Goal: Information Seeking & Learning: Understand process/instructions

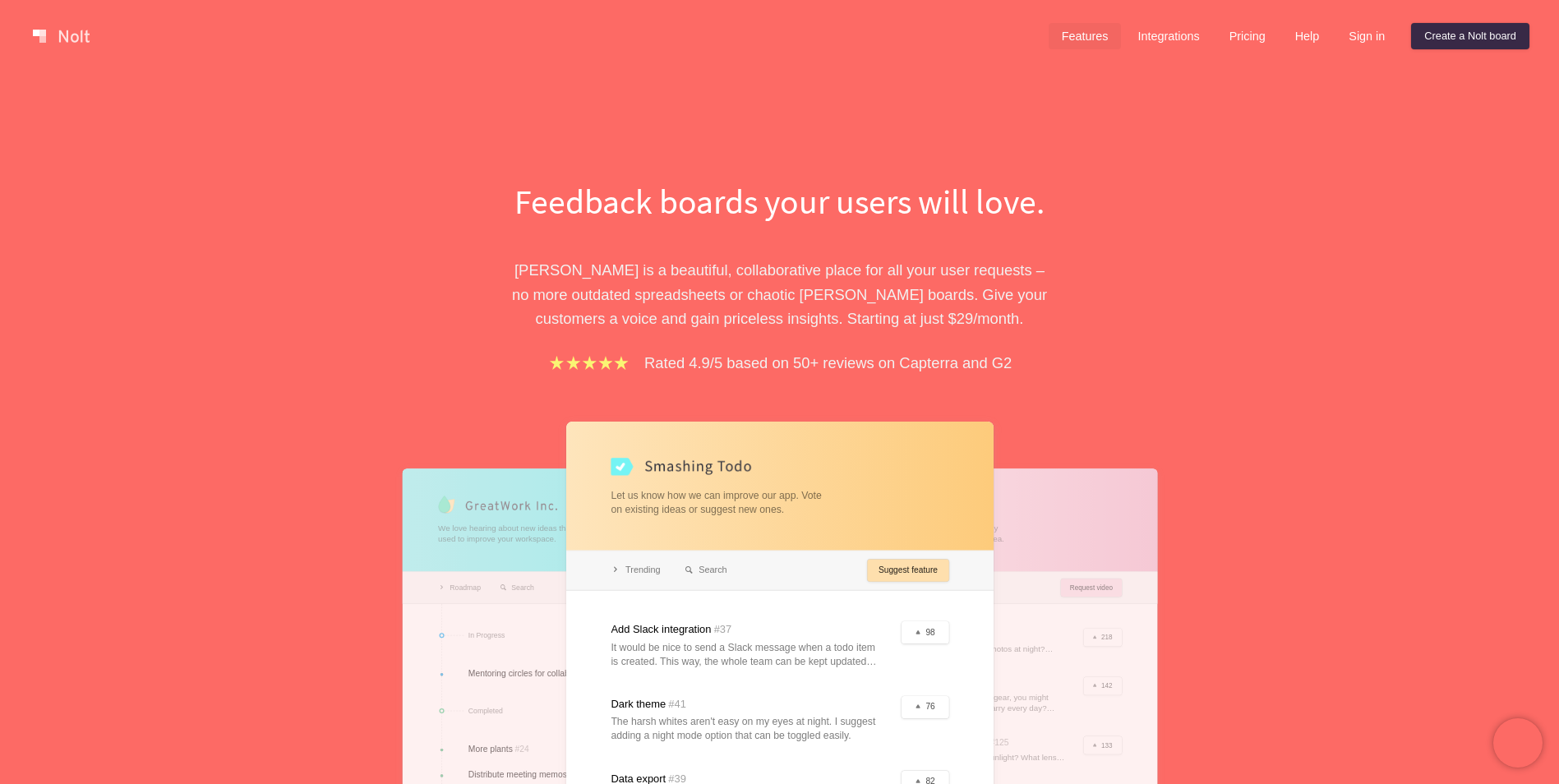
click at [820, 30] on link "Features" at bounding box center [1085, 36] width 73 height 26
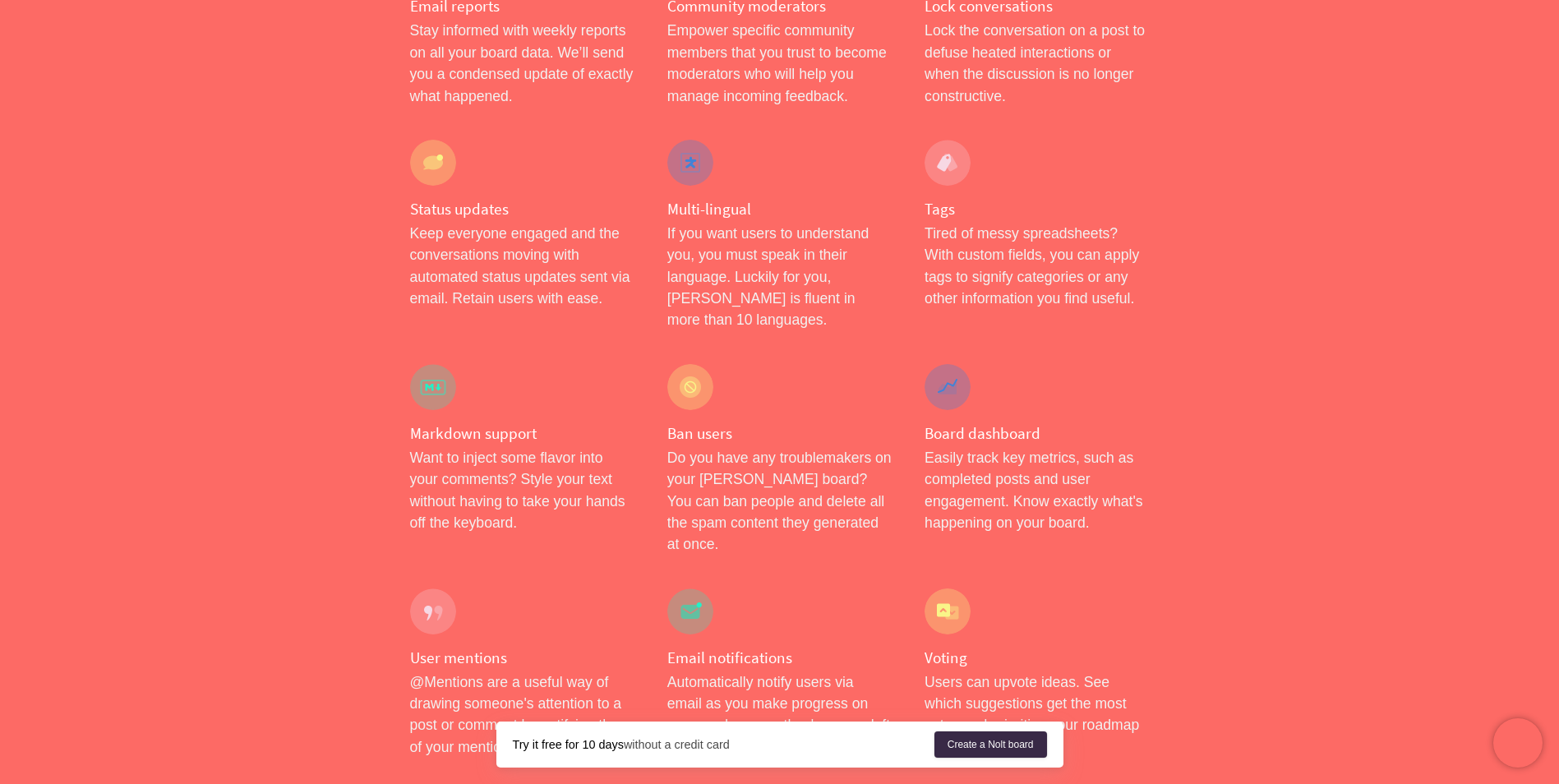
scroll to position [1949, 0]
click at [820, 424] on h4 "Board dashboard" at bounding box center [1036, 434] width 224 height 20
click at [820, 364] on div at bounding box center [948, 387] width 46 height 46
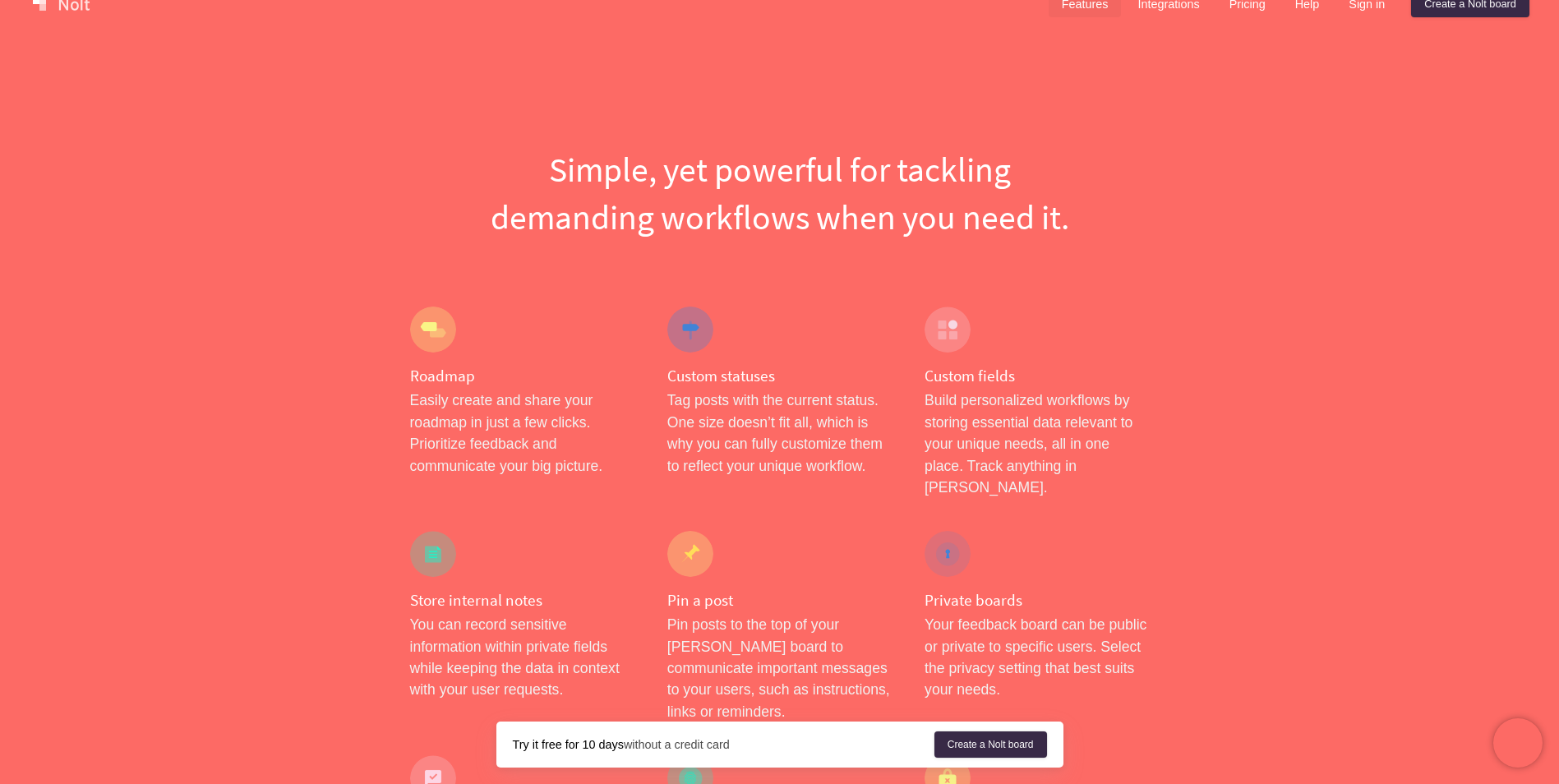
scroll to position [0, 0]
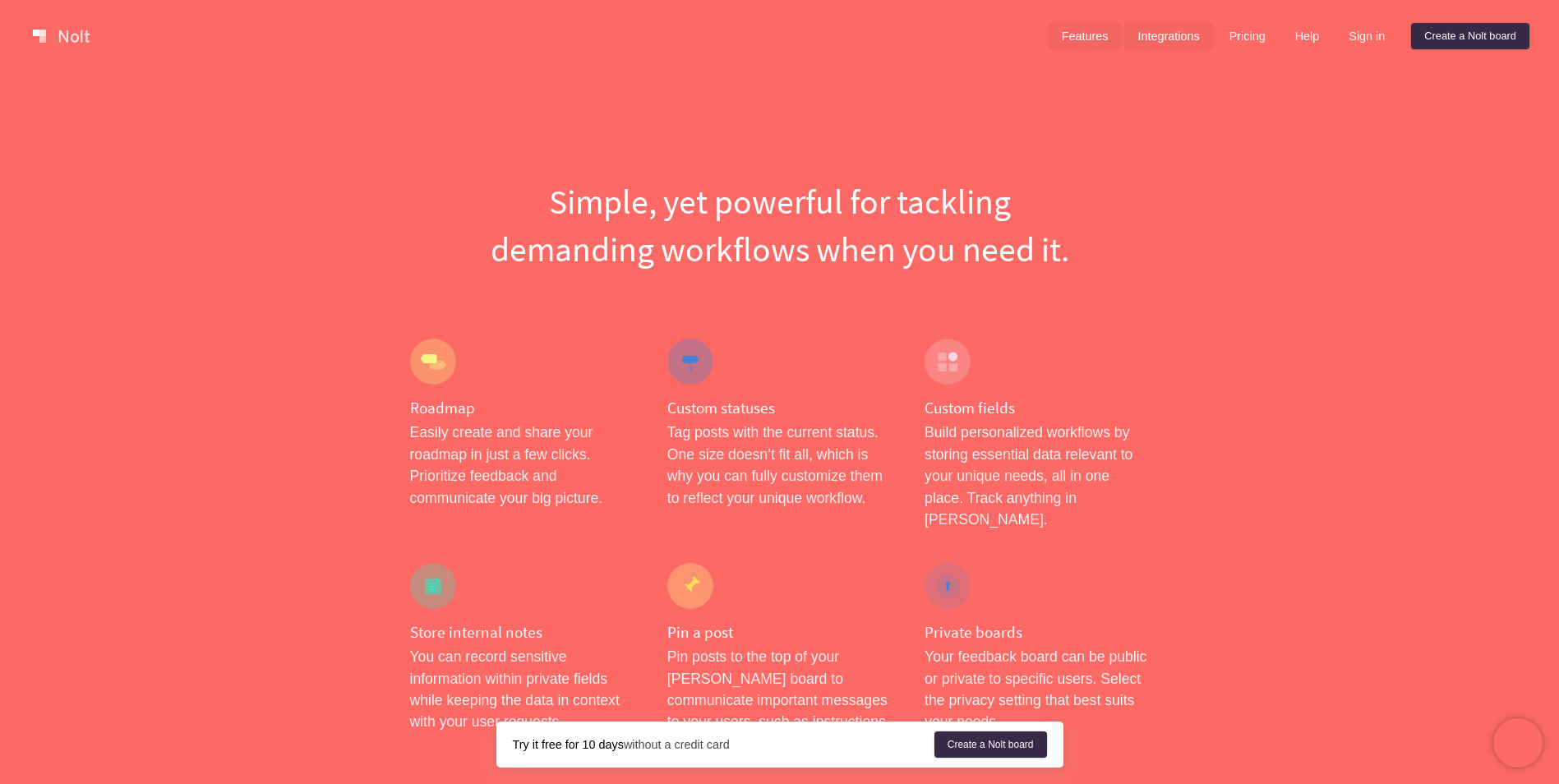
click at [820, 26] on link "Integrations" at bounding box center [1168, 36] width 88 height 26
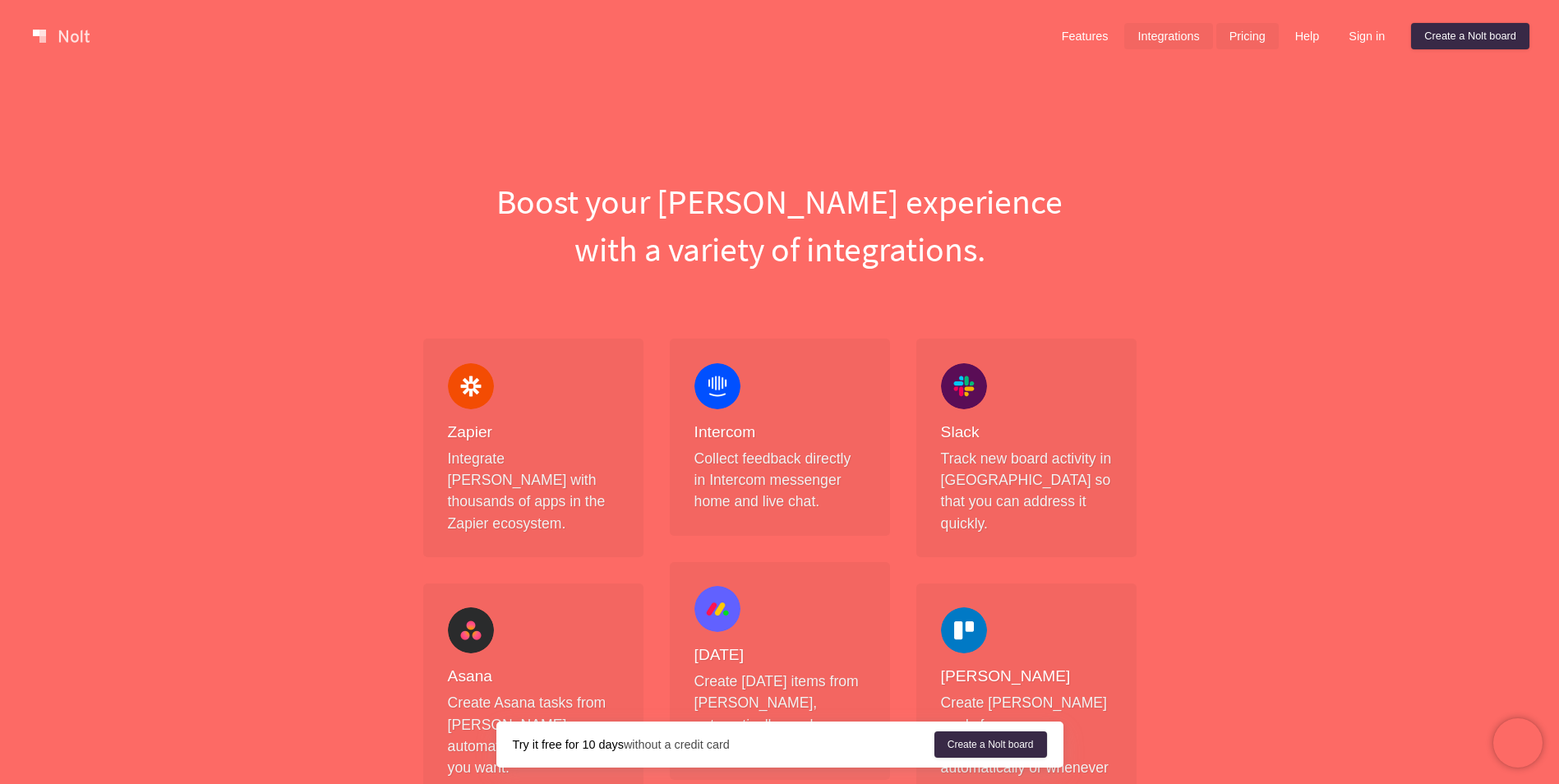
click at [820, 39] on link "Pricing" at bounding box center [1247, 36] width 62 height 26
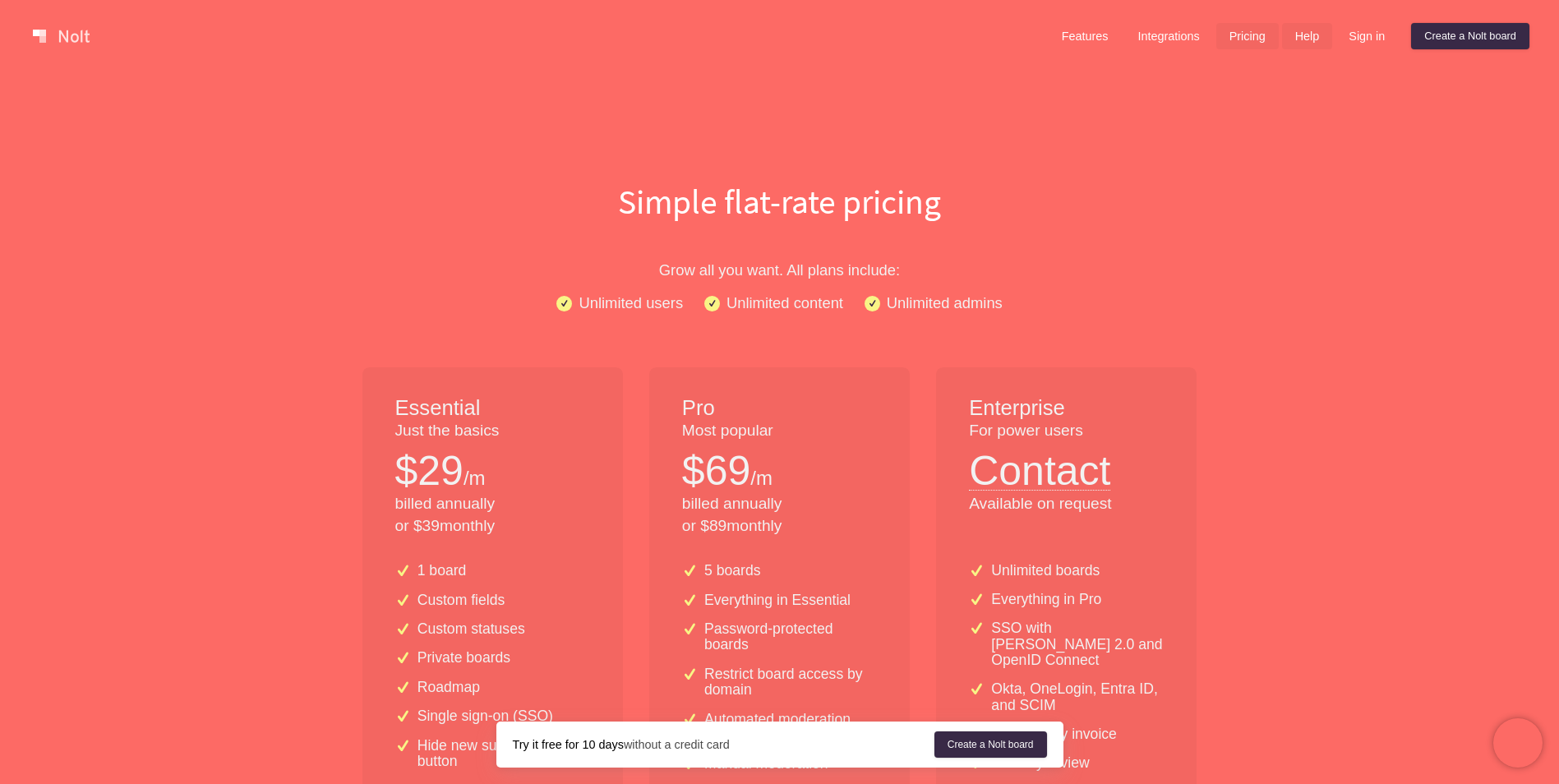
click at [820, 40] on link "Help" at bounding box center [1308, 36] width 51 height 26
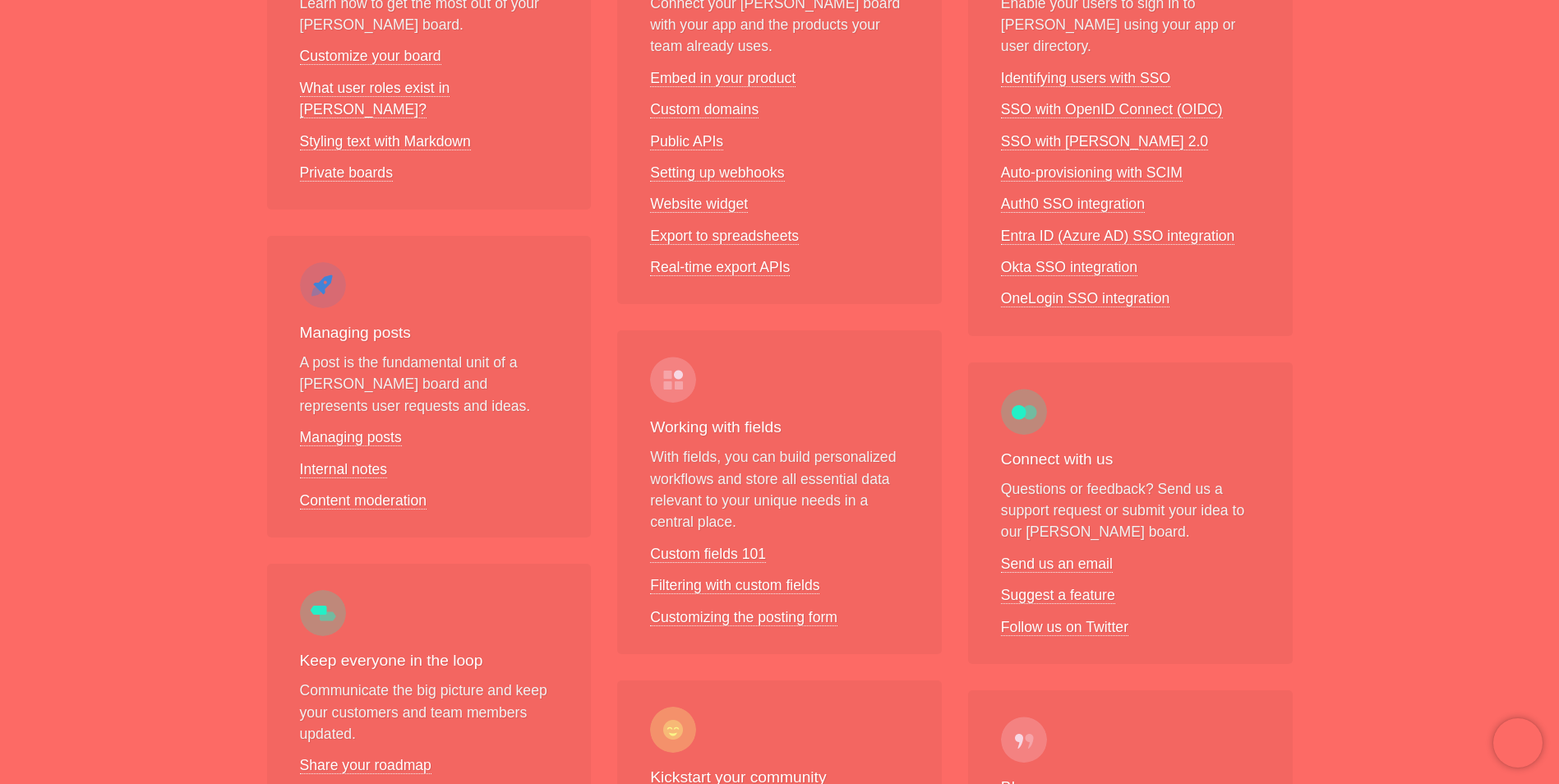
scroll to position [493, 0]
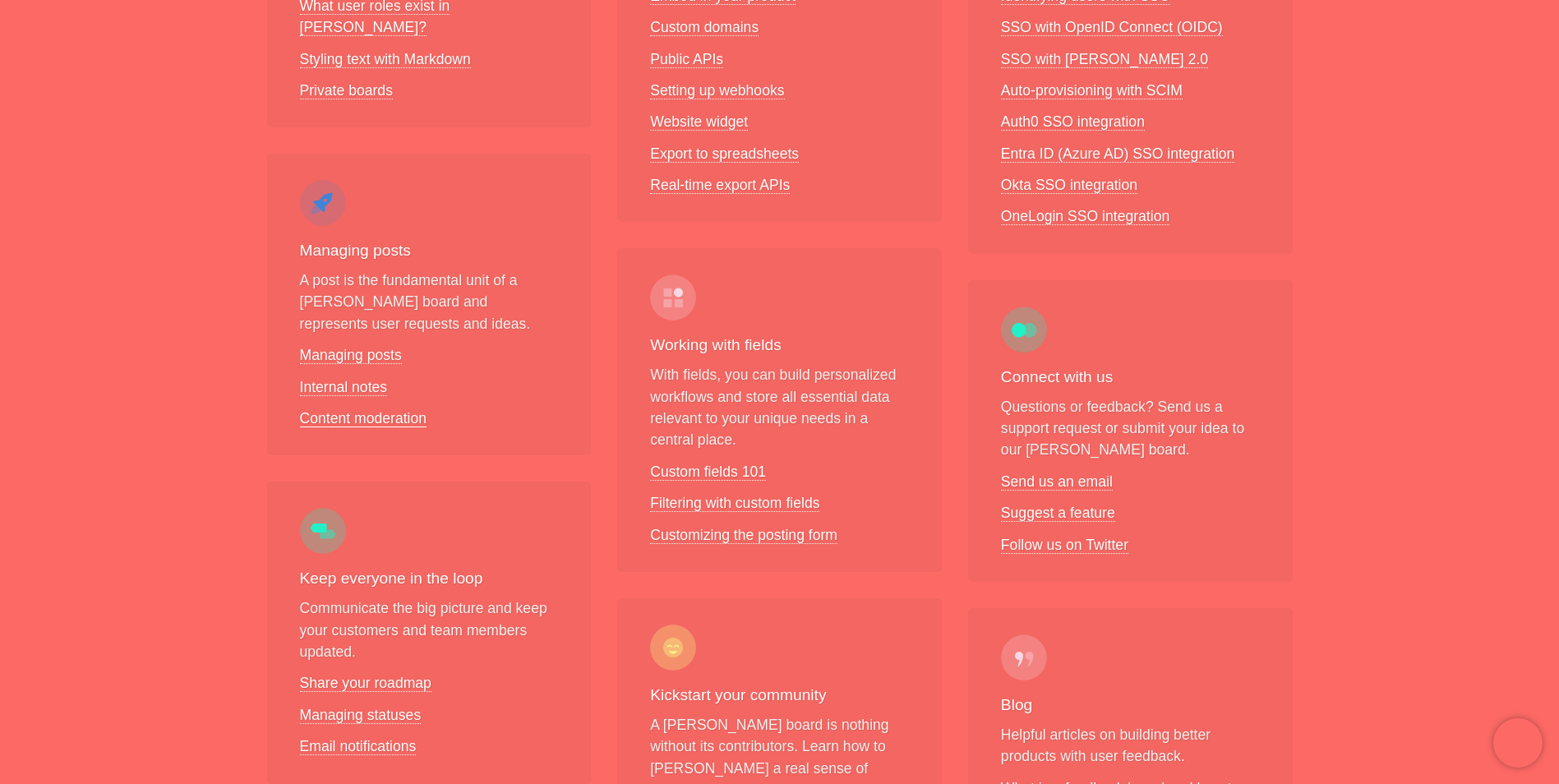
click at [411, 410] on link "Content moderation" at bounding box center [364, 419] width 127 height 18
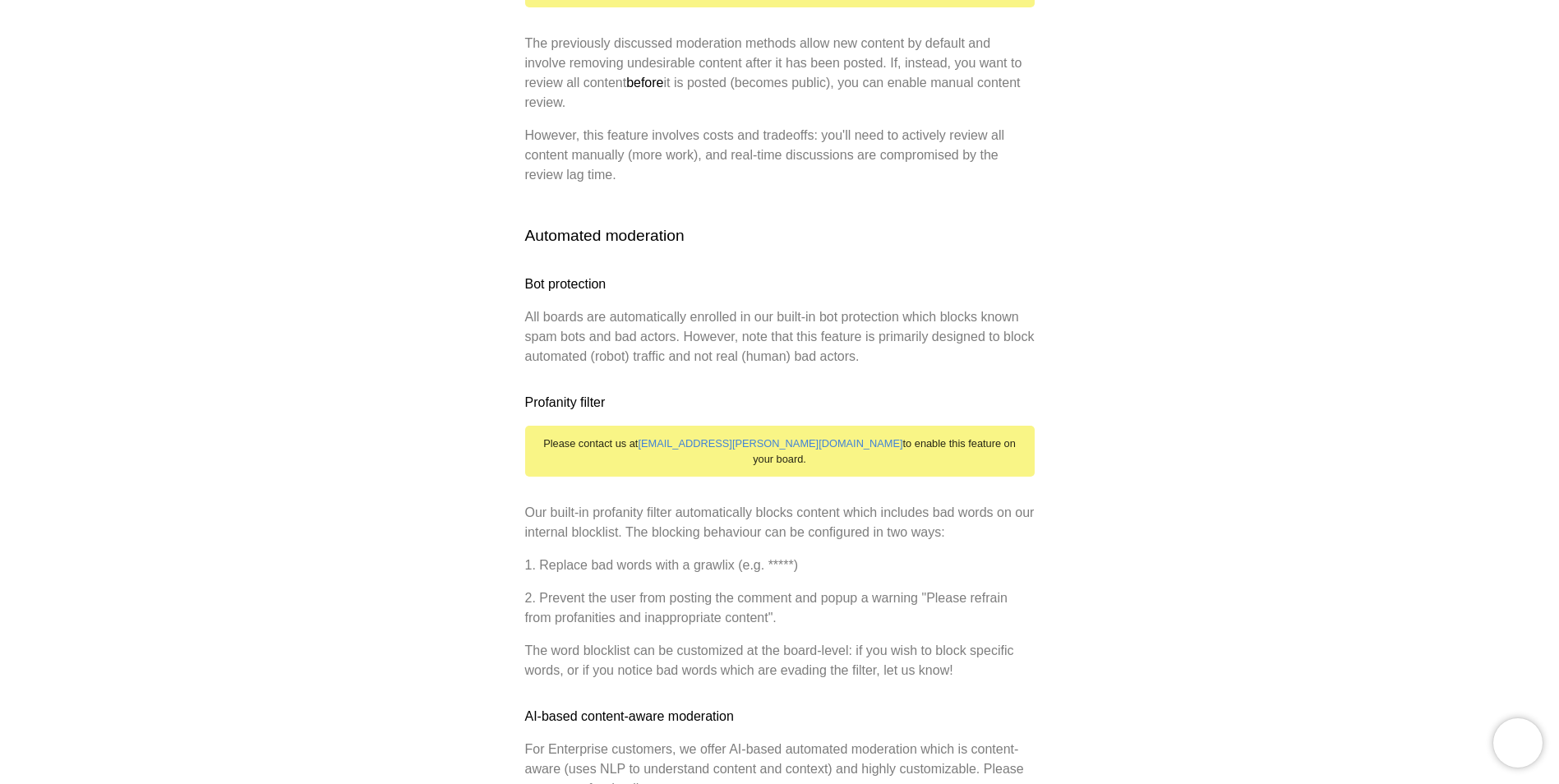
scroll to position [2397, 0]
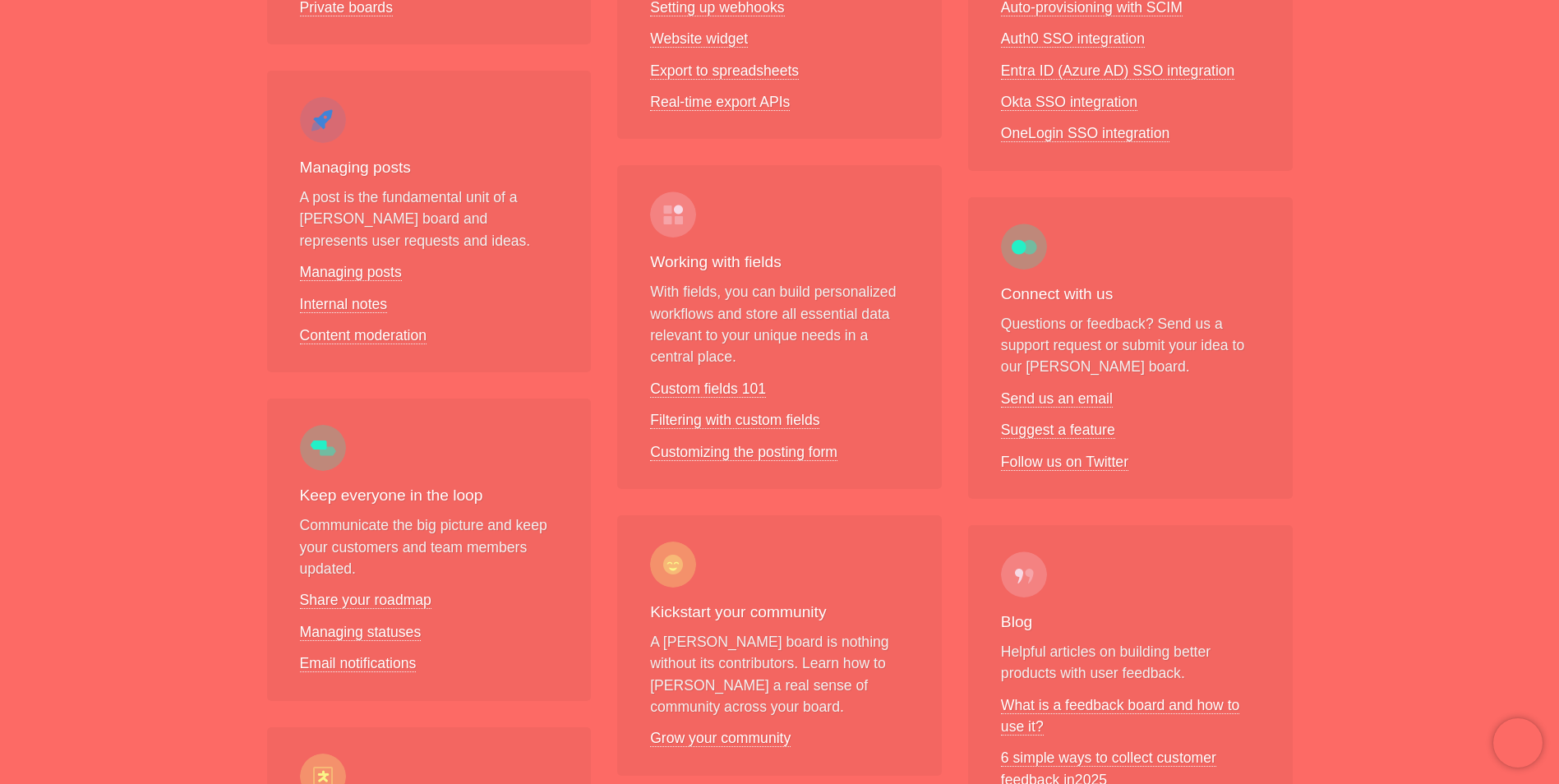
scroll to position [541, 0]
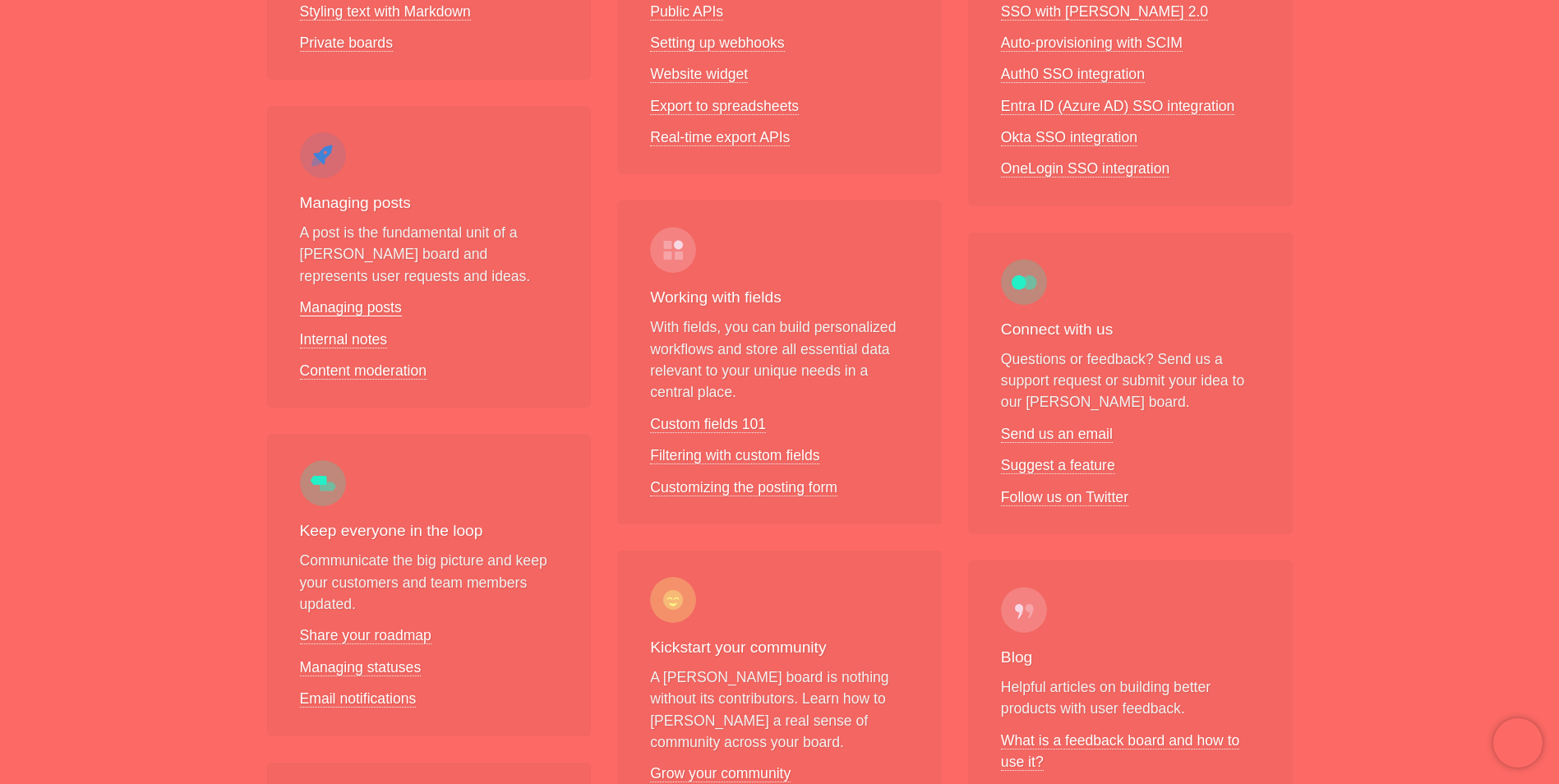
click at [376, 299] on link "Managing posts" at bounding box center [351, 308] width 102 height 18
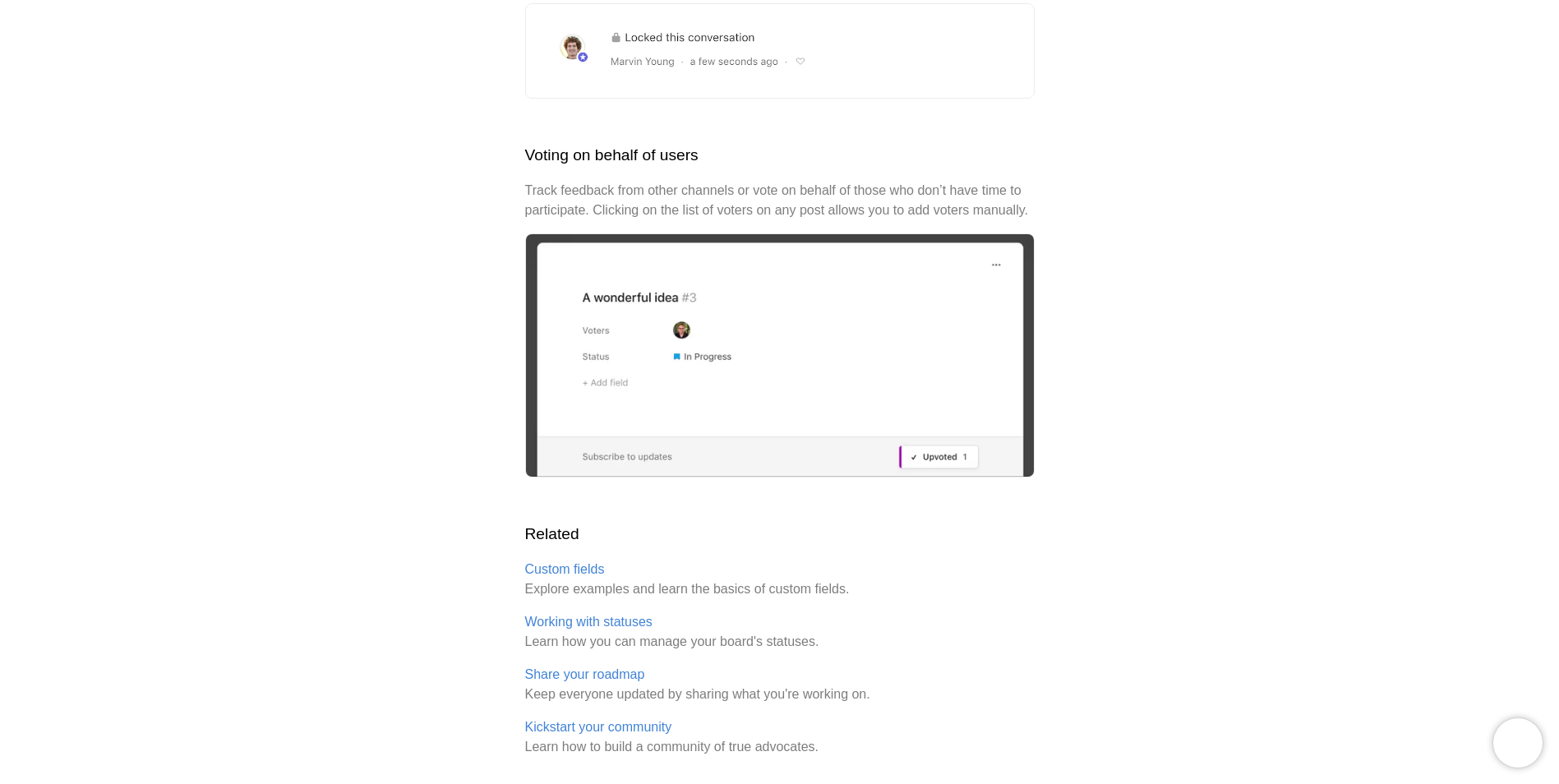
scroll to position [2092, 0]
